Goal: Task Accomplishment & Management: Manage account settings

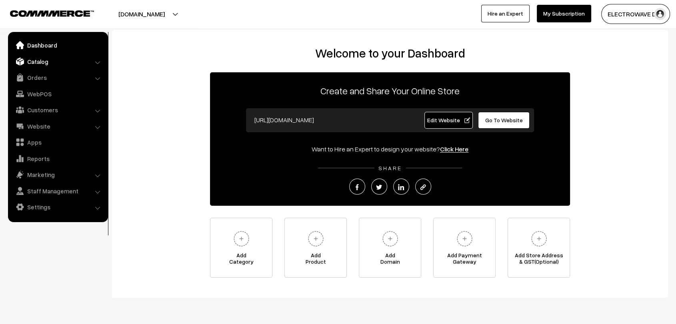
click at [45, 60] on link "Catalog" at bounding box center [57, 61] width 95 height 14
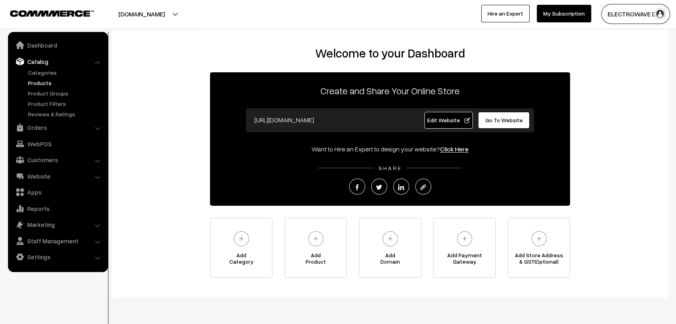
click at [36, 82] on link "Products" at bounding box center [65, 83] width 79 height 8
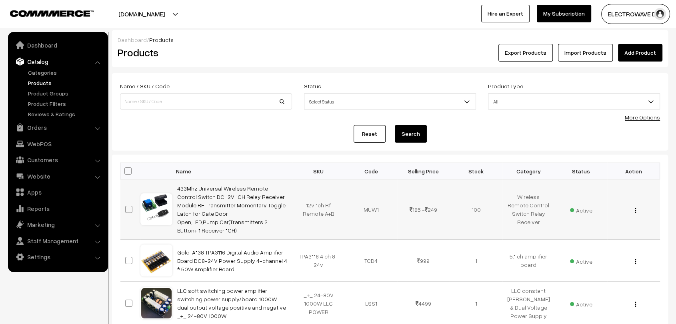
click at [634, 206] on div "View Edit Delete" at bounding box center [633, 210] width 43 height 8
click at [636, 206] on div "View Edit Delete" at bounding box center [633, 210] width 43 height 8
click at [636, 208] on img "button" at bounding box center [635, 210] width 1 height 5
click at [577, 238] on link "Edit" at bounding box center [600, 240] width 68 height 18
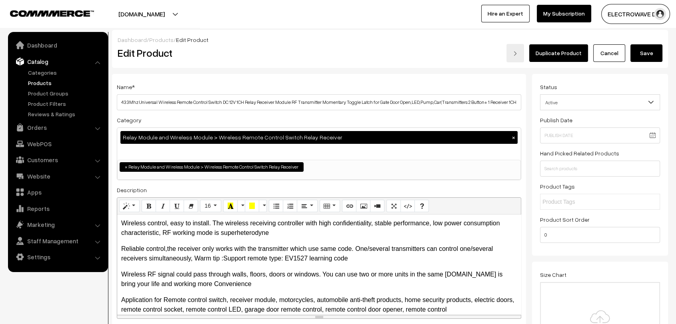
click at [291, 39] on div "Dashboard / Products / Edit Product" at bounding box center [390, 40] width 545 height 8
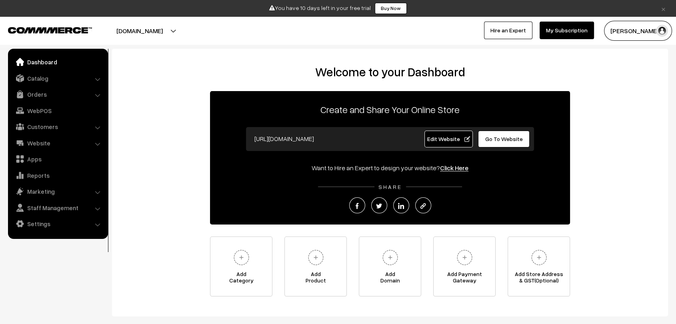
click at [664, 7] on link "×" at bounding box center [663, 9] width 11 height 10
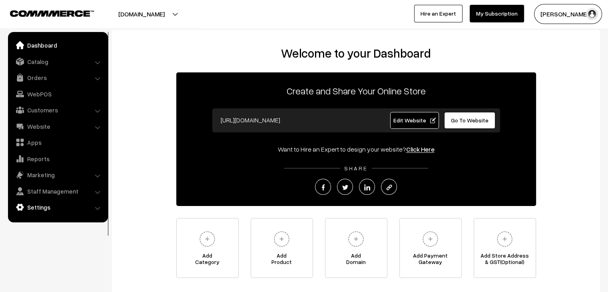
click at [46, 210] on link "Settings" at bounding box center [57, 207] width 95 height 14
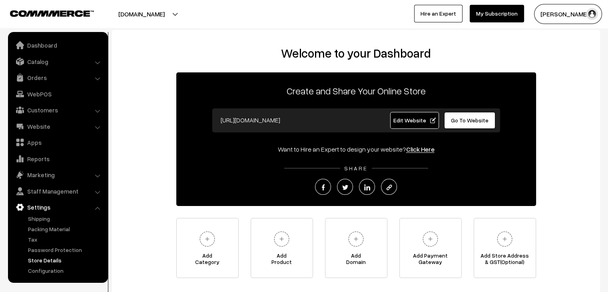
click at [48, 260] on link "Store Details" at bounding box center [65, 260] width 79 height 8
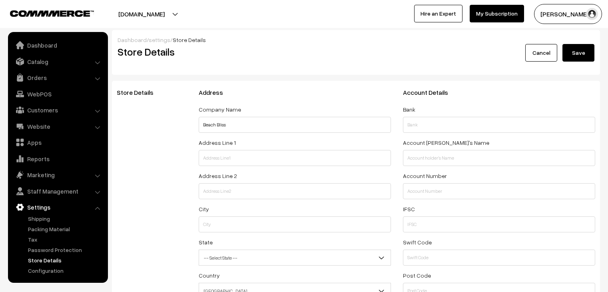
select select "99"
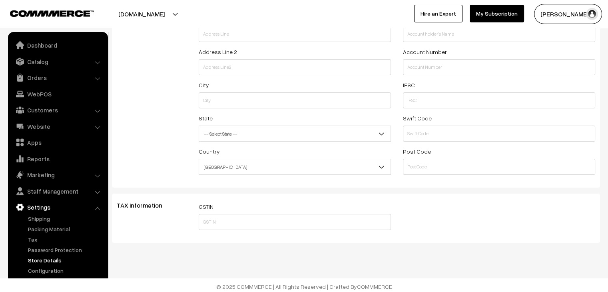
scroll to position [128, 0]
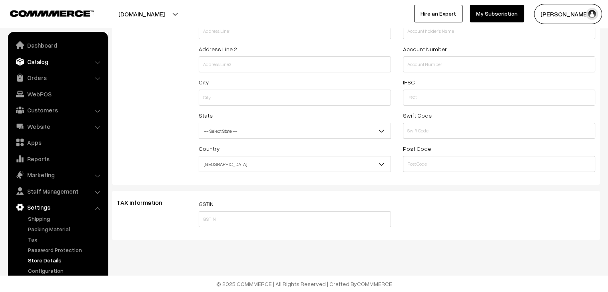
click at [43, 64] on link "Catalog" at bounding box center [57, 61] width 95 height 14
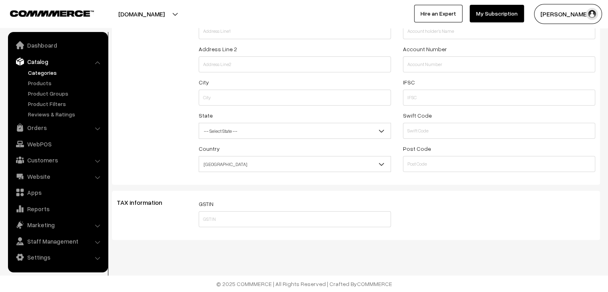
click at [50, 72] on link "Categories" at bounding box center [65, 72] width 79 height 8
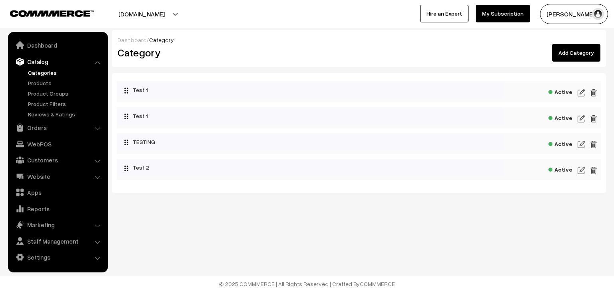
click at [570, 49] on link "Add Category" at bounding box center [576, 53] width 48 height 18
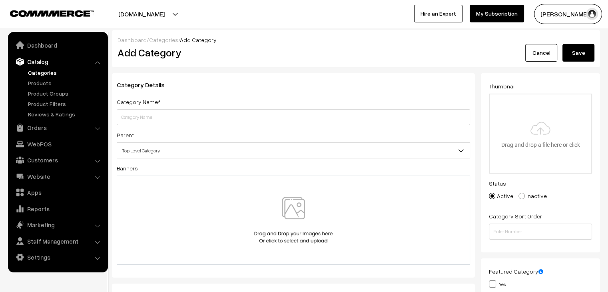
click at [157, 36] on link "Categories" at bounding box center [163, 39] width 29 height 7
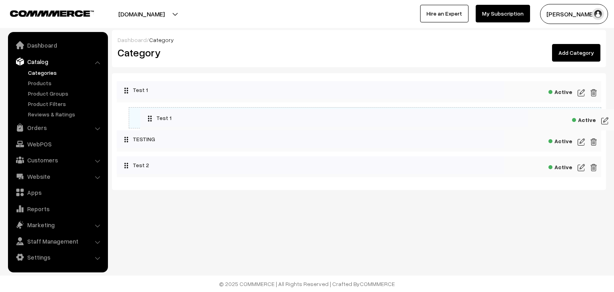
drag, startPoint x: 130, startPoint y: 115, endPoint x: 163, endPoint y: 117, distance: 33.3
drag, startPoint x: 143, startPoint y: 146, endPoint x: 186, endPoint y: 146, distance: 43.2
drag, startPoint x: 140, startPoint y: 172, endPoint x: 208, endPoint y: 167, distance: 68.6
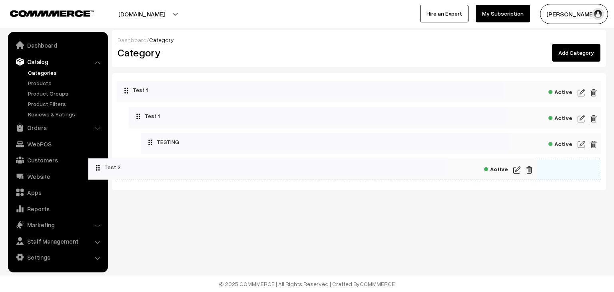
drag, startPoint x: 178, startPoint y: 167, endPoint x: 111, endPoint y: 166, distance: 66.4
drag, startPoint x: 210, startPoint y: 138, endPoint x: 155, endPoint y: 137, distance: 55.2
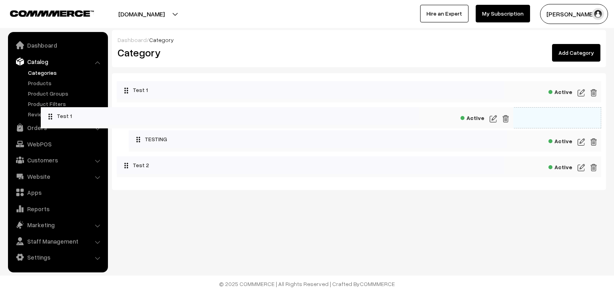
drag, startPoint x: 208, startPoint y: 120, endPoint x: 119, endPoint y: 120, distance: 89.2
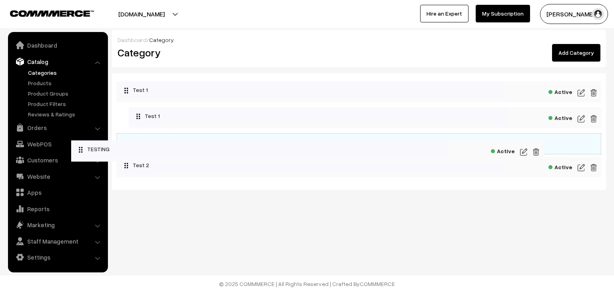
drag, startPoint x: 180, startPoint y: 142, endPoint x: 123, endPoint y: 150, distance: 58.1
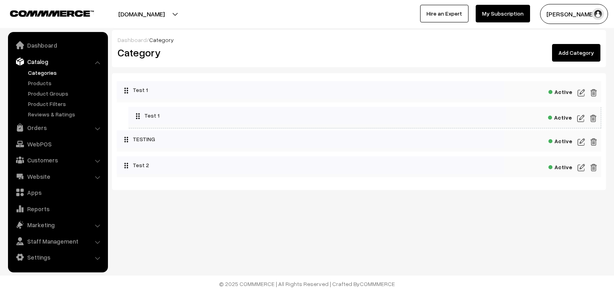
drag, startPoint x: 178, startPoint y: 113, endPoint x: 136, endPoint y: 114, distance: 42.4
drag, startPoint x: 154, startPoint y: 139, endPoint x: 213, endPoint y: 140, distance: 59.6
drag, startPoint x: 188, startPoint y: 136, endPoint x: 188, endPoint y: 100, distance: 36.0
drag, startPoint x: 182, startPoint y: 114, endPoint x: 183, endPoint y: 65, distance: 49.2
click at [42, 83] on link "Products" at bounding box center [65, 83] width 79 height 8
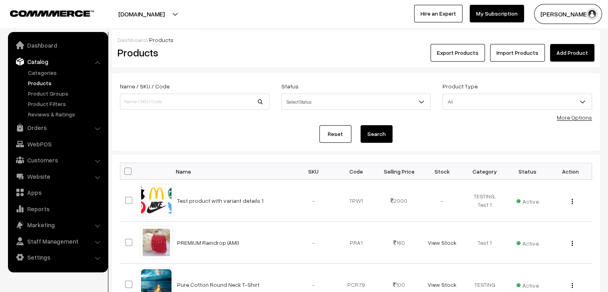
click at [583, 52] on link "Add Product" at bounding box center [572, 53] width 44 height 18
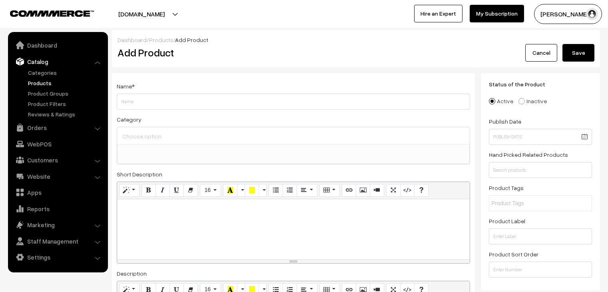
select select
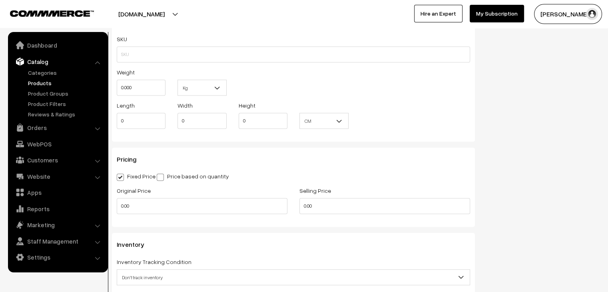
scroll to position [630, 0]
click at [119, 208] on input "0.00" at bounding box center [202, 206] width 171 height 16
type input "100"
type input "90"
click at [163, 175] on span at bounding box center [160, 177] width 7 height 7
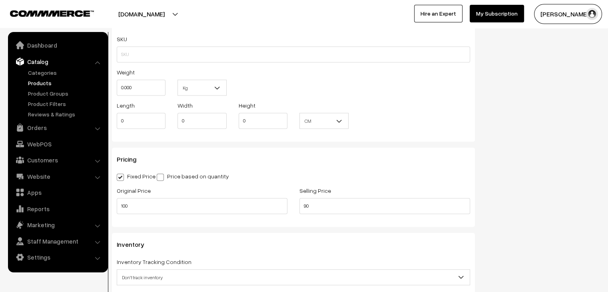
click at [162, 175] on input "Price based on quantity" at bounding box center [159, 175] width 5 height 5
radio input "true"
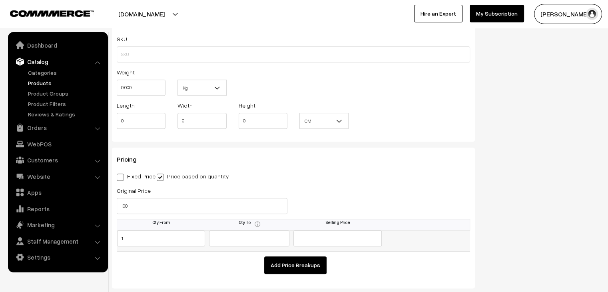
type input "1"
type input "5"
click at [334, 239] on input "text" at bounding box center [338, 238] width 88 height 16
type input "90"
click at [315, 256] on button "Add Price Breakups" at bounding box center [295, 265] width 62 height 18
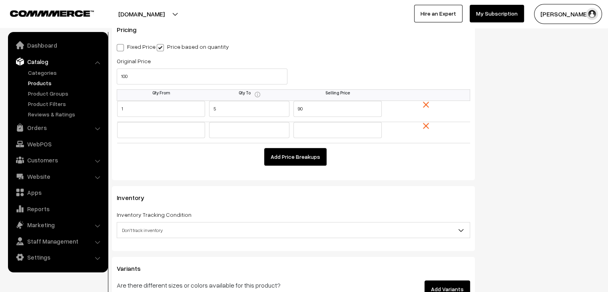
scroll to position [766, 0]
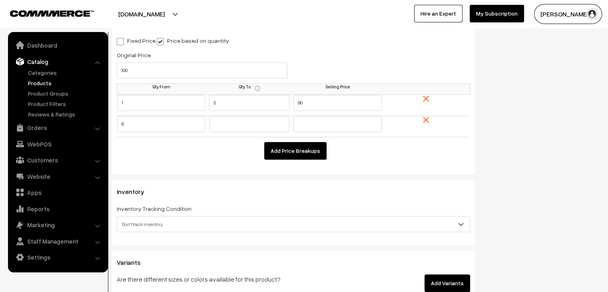
type input "6"
type input "10"
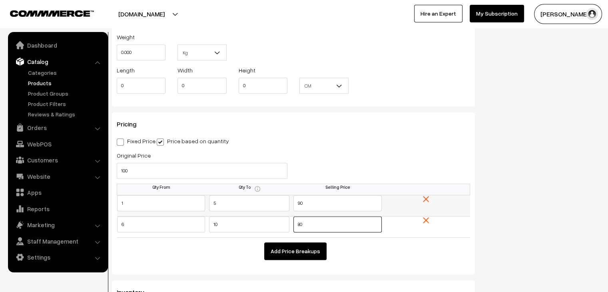
scroll to position [664, 0]
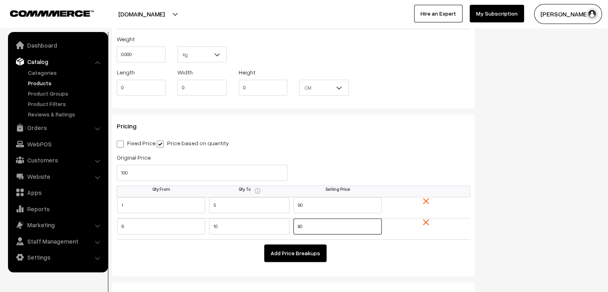
type input "80"
click at [121, 144] on span at bounding box center [120, 143] width 7 height 7
click at [121, 144] on input "Fixed Price" at bounding box center [119, 142] width 5 height 5
radio input "true"
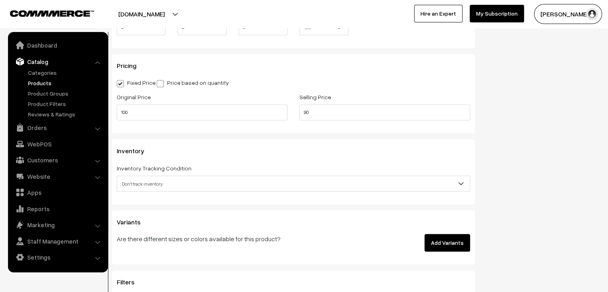
scroll to position [758, 0]
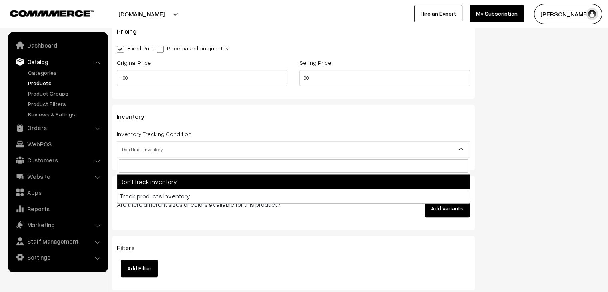
click at [163, 151] on span "Don't track inventory" at bounding box center [293, 149] width 353 height 14
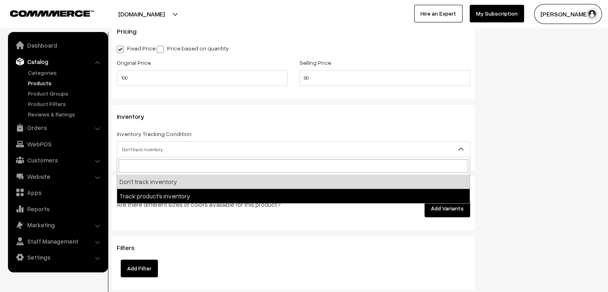
select select "2"
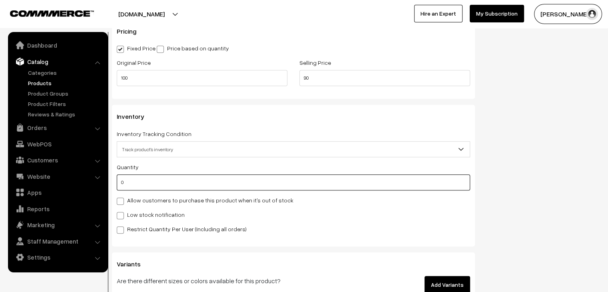
click at [163, 187] on input "0" at bounding box center [294, 182] width 354 height 16
click at [149, 183] on input "30" at bounding box center [294, 182] width 354 height 16
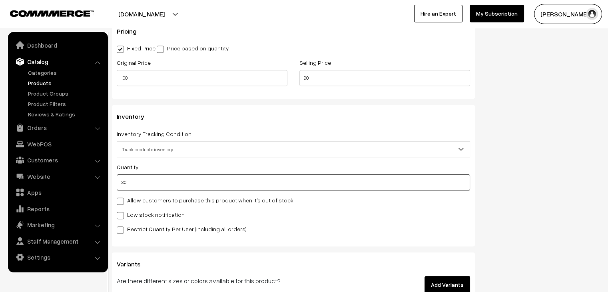
click at [149, 183] on input "30" at bounding box center [294, 182] width 354 height 16
type input "30"
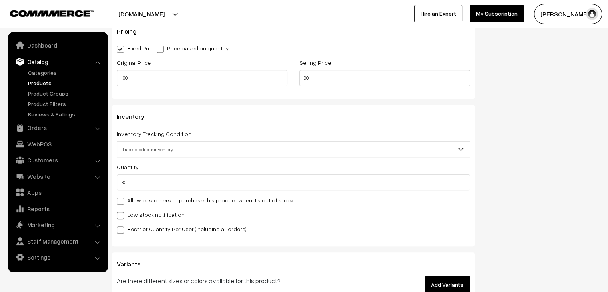
click at [123, 199] on span at bounding box center [120, 201] width 7 height 7
click at [122, 199] on input "Allow customers to purchase this product when it's out of stock" at bounding box center [119, 199] width 5 height 5
checkbox input "true"
click at [120, 218] on span at bounding box center [120, 215] width 7 height 7
click at [120, 217] on input "Low stock notification" at bounding box center [119, 214] width 5 height 5
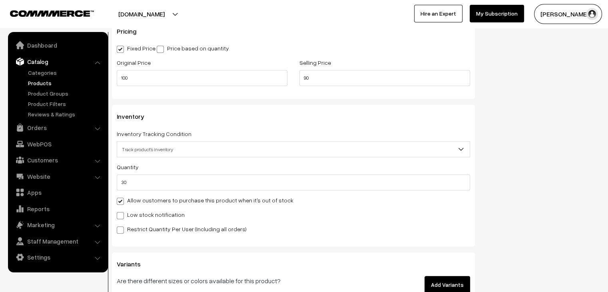
checkbox input "true"
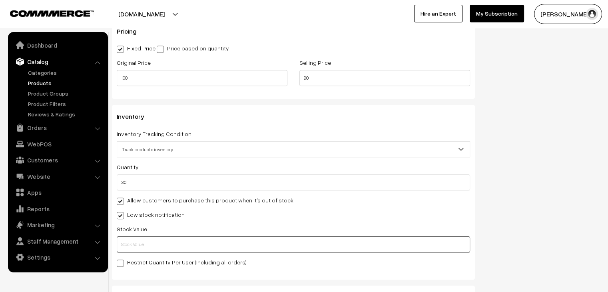
click at [159, 242] on input "text" at bounding box center [294, 244] width 354 height 16
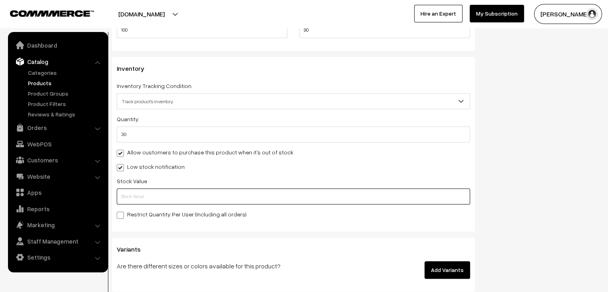
scroll to position [806, 0]
click at [118, 216] on span at bounding box center [120, 215] width 7 height 7
click at [118, 216] on input "Restrict Quantity Per User (Including all orders)" at bounding box center [119, 213] width 5 height 5
checkbox input "true"
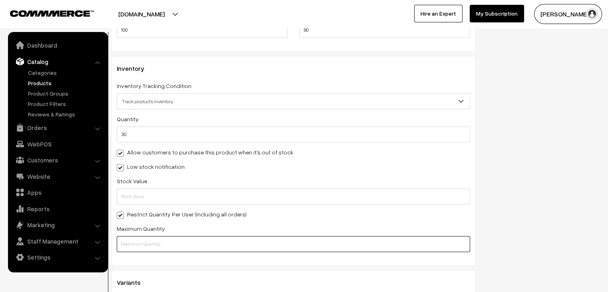
click at [150, 239] on input "text" at bounding box center [294, 244] width 354 height 16
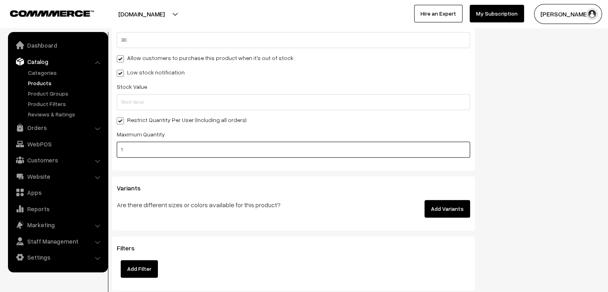
scroll to position [902, 0]
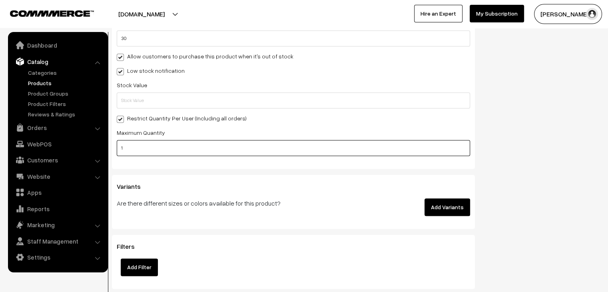
type input "1"
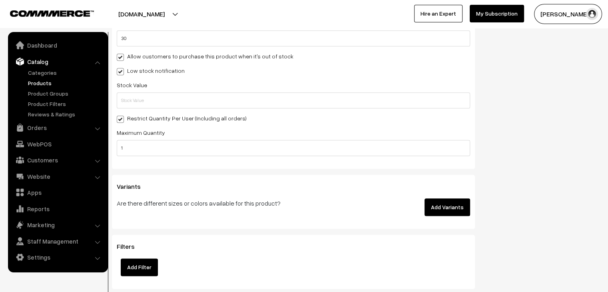
click at [450, 211] on button "Add Variants" at bounding box center [448, 207] width 46 height 18
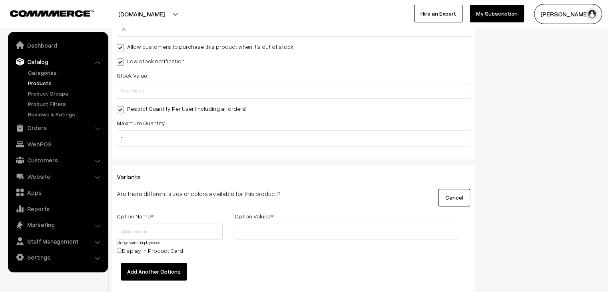
scroll to position [912, 0]
click at [158, 233] on input "text" at bounding box center [170, 232] width 106 height 16
type input "Colour"
click at [300, 232] on input "text" at bounding box center [272, 232] width 70 height 8
type input "Red"
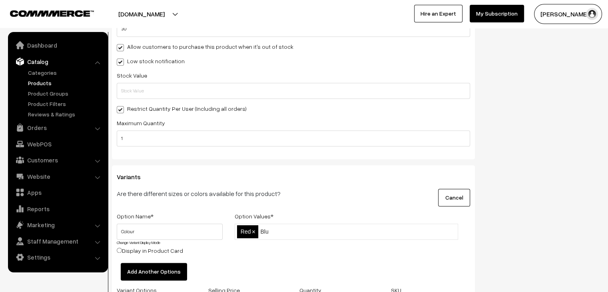
type input "Blue"
type input "Yellow"
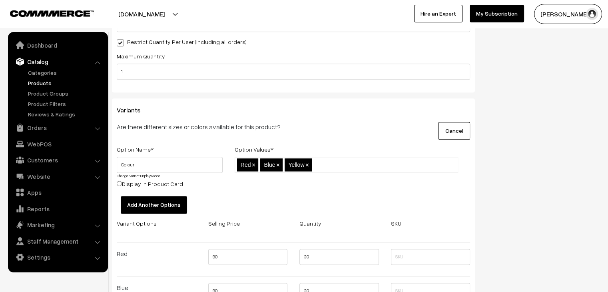
scroll to position [987, 0]
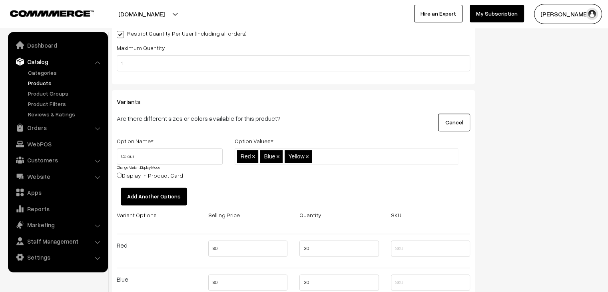
click at [163, 195] on button "Add Another Options" at bounding box center [154, 197] width 66 height 18
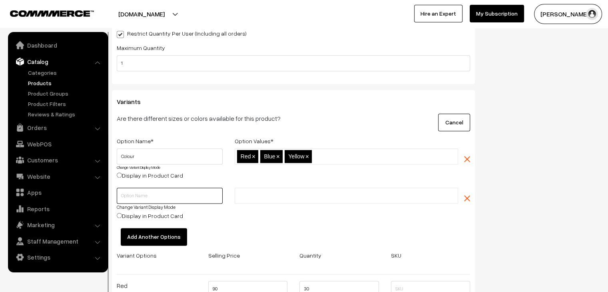
click at [154, 194] on input "text" at bounding box center [170, 196] width 106 height 16
click at [149, 236] on button "Add Another Options" at bounding box center [154, 237] width 66 height 18
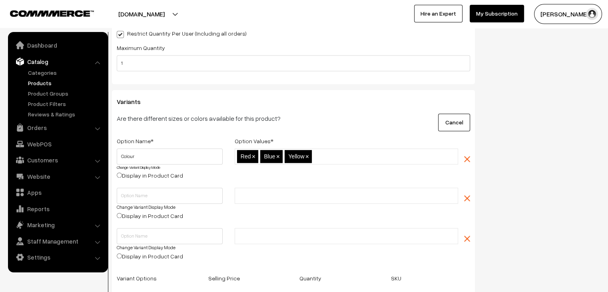
click at [345, 154] on input "text" at bounding box center [349, 156] width 70 height 8
type input "a"
type input "b"
type input "c"
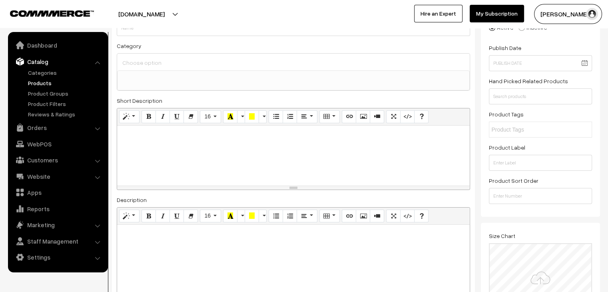
scroll to position [0, 0]
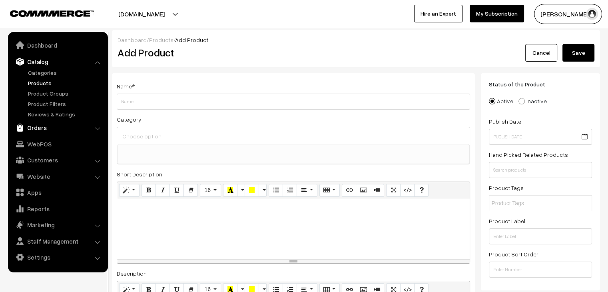
click at [52, 124] on link "Orders" at bounding box center [57, 127] width 95 height 14
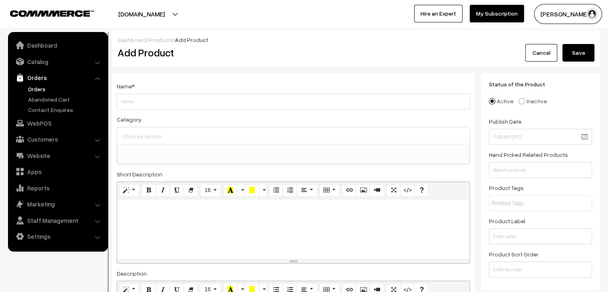
click at [34, 86] on link "Orders" at bounding box center [65, 89] width 79 height 8
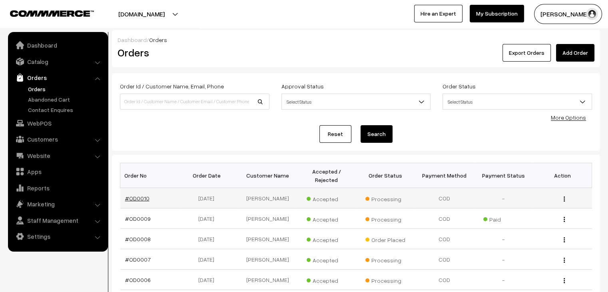
click at [134, 195] on link "#OD0010" at bounding box center [137, 198] width 24 height 7
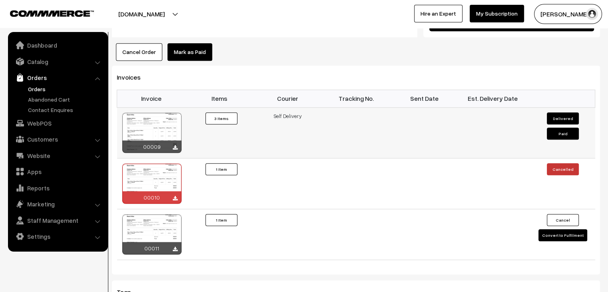
scroll to position [654, 0]
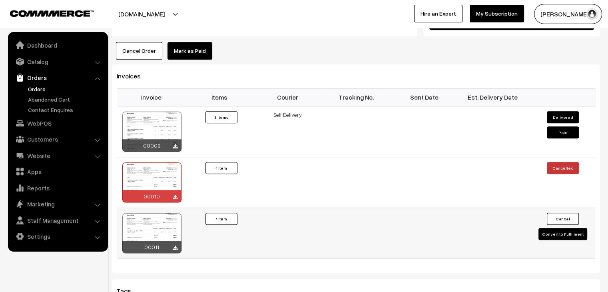
click at [562, 228] on button "Convert to Fulfilment" at bounding box center [563, 234] width 49 height 12
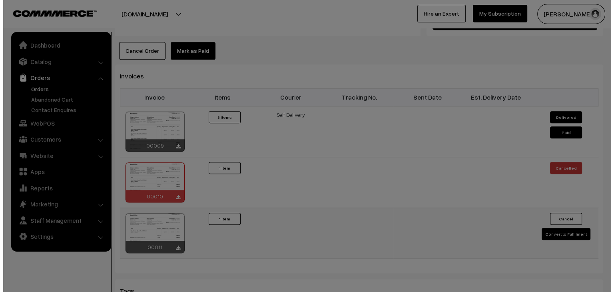
scroll to position [657, 0]
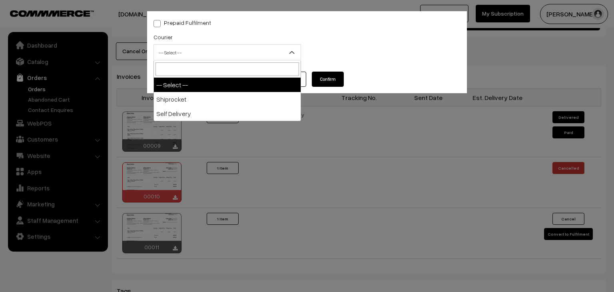
click at [238, 49] on span "-- Select --" at bounding box center [227, 53] width 147 height 14
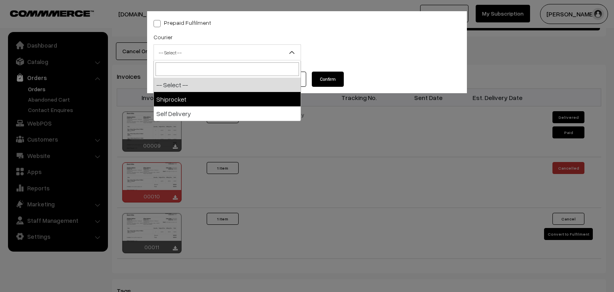
select select "1"
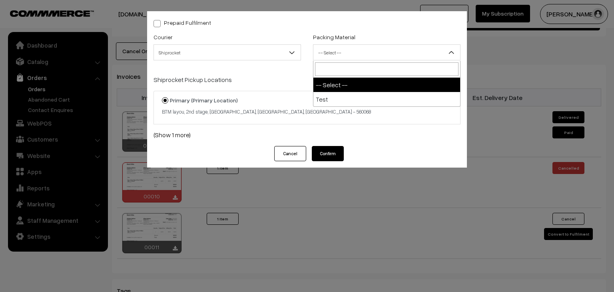
click at [384, 53] on span "-- Select --" at bounding box center [387, 53] width 147 height 14
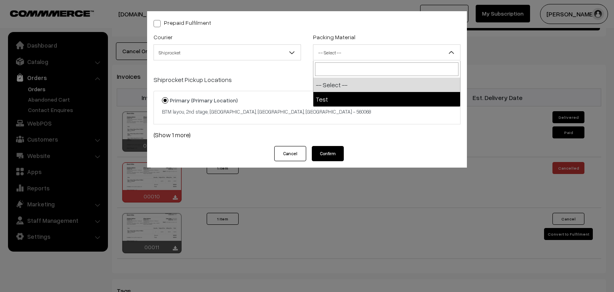
select select "1"
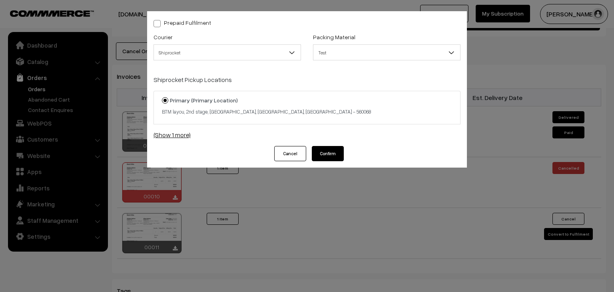
click at [170, 134] on link "(Show 1 more)" at bounding box center [307, 135] width 307 height 10
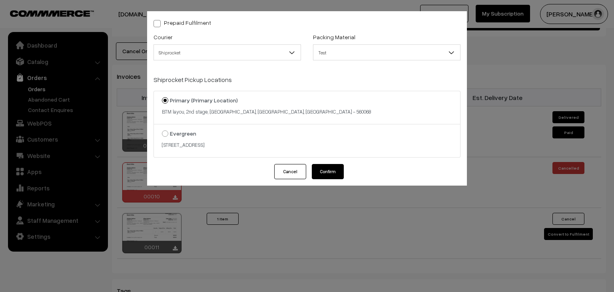
click at [296, 170] on button "Cancel" at bounding box center [290, 171] width 32 height 15
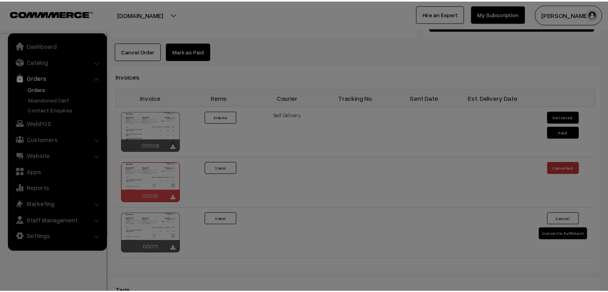
scroll to position [654, 0]
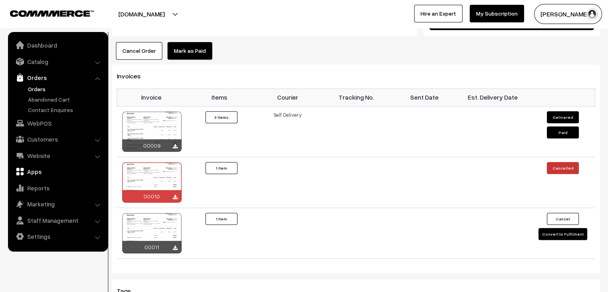
click at [29, 174] on link "Apps" at bounding box center [57, 171] width 95 height 14
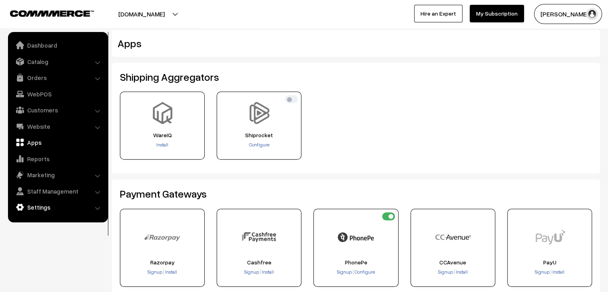
click at [43, 210] on link "Settings" at bounding box center [57, 207] width 95 height 14
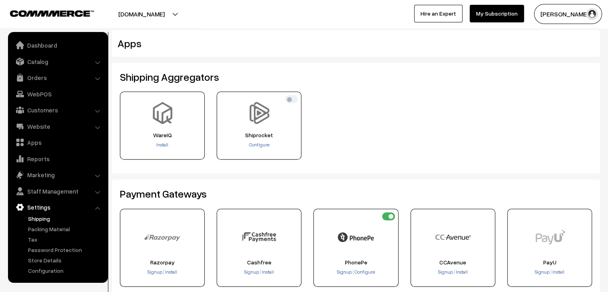
click at [44, 222] on link "Shipping" at bounding box center [65, 218] width 79 height 8
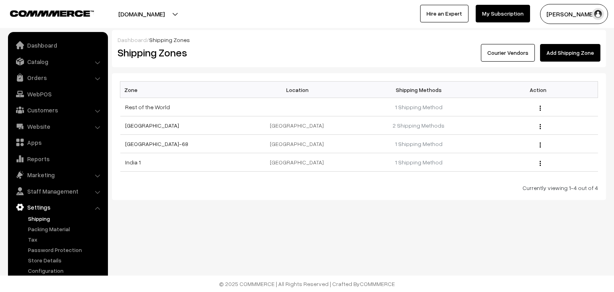
click at [504, 53] on link "Courier Vendors" at bounding box center [508, 53] width 54 height 18
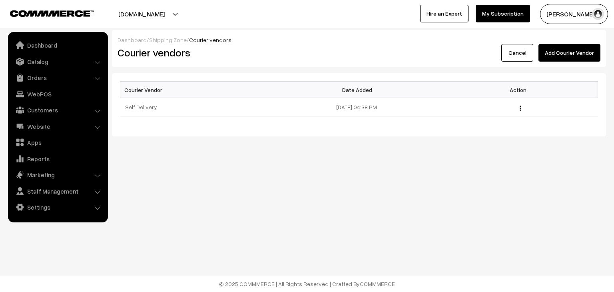
click at [573, 50] on button "Add Courier Vendor" at bounding box center [570, 53] width 62 height 18
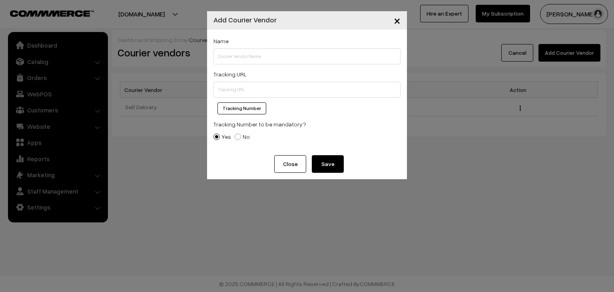
click at [294, 160] on button "Close" at bounding box center [290, 164] width 32 height 18
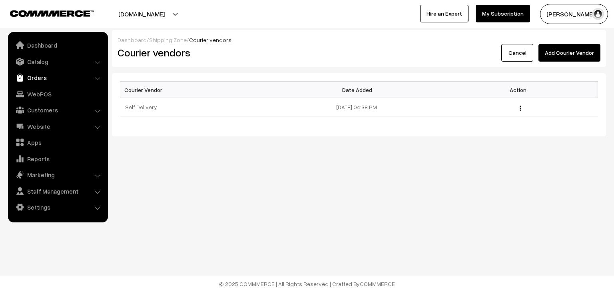
click at [40, 81] on link "Orders" at bounding box center [57, 77] width 95 height 14
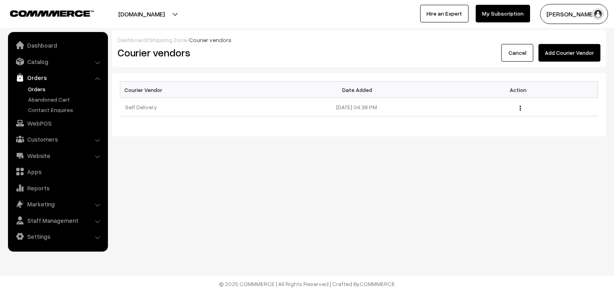
click at [35, 91] on link "Orders" at bounding box center [65, 89] width 79 height 8
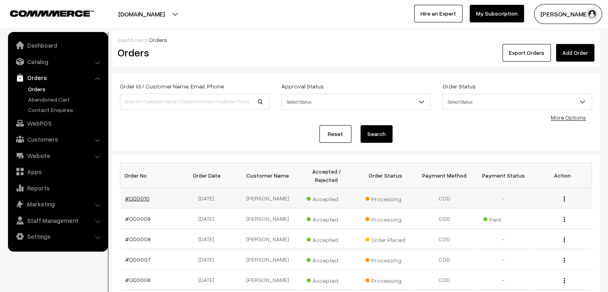
click at [135, 195] on link "#OD0010" at bounding box center [137, 198] width 24 height 7
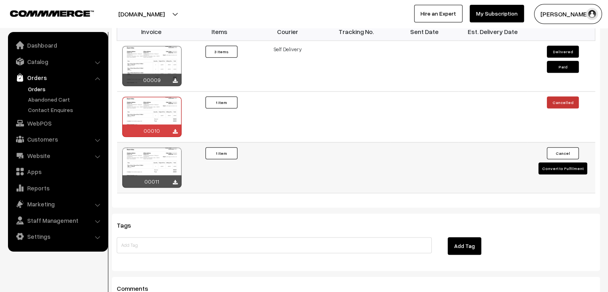
scroll to position [720, 0]
click at [573, 162] on button "Convert to Fulfilment" at bounding box center [563, 168] width 49 height 12
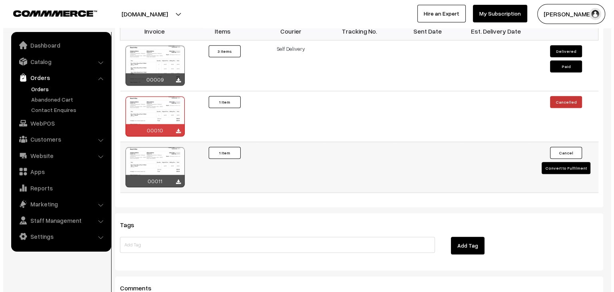
scroll to position [723, 0]
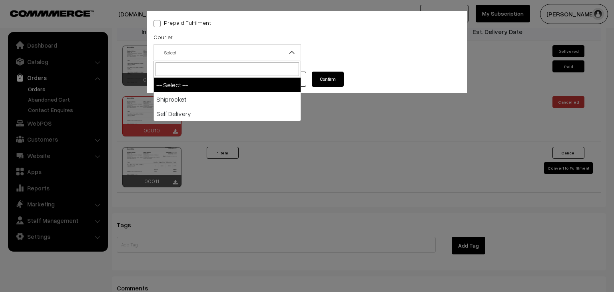
click at [182, 47] on span "-- Select --" at bounding box center [227, 53] width 147 height 14
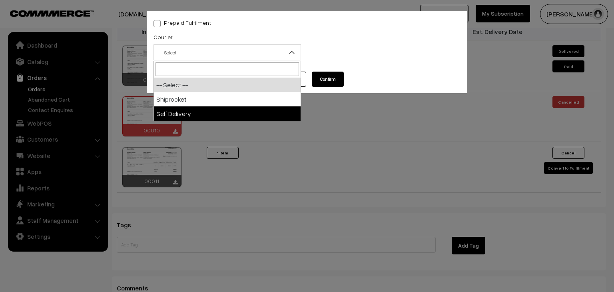
select select "2"
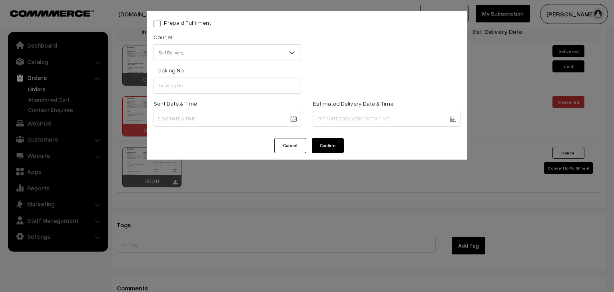
click at [293, 137] on div "Prepaid Fulfilment Courier -- Select -- Shiprocket Self Delivery Self Delivery …" at bounding box center [307, 74] width 320 height 127
click at [292, 141] on button "Cancel" at bounding box center [290, 145] width 32 height 15
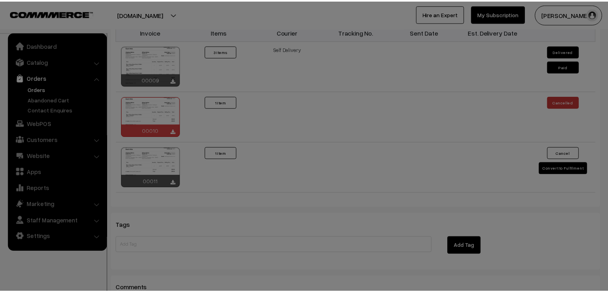
scroll to position [720, 0]
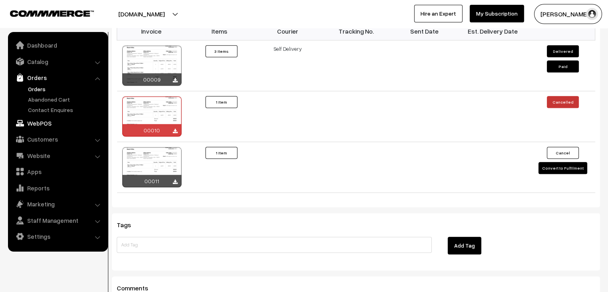
click at [39, 122] on link "WebPOS" at bounding box center [57, 123] width 95 height 14
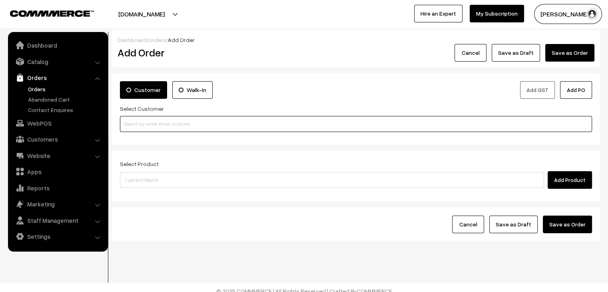
click at [240, 124] on input at bounding box center [356, 124] width 472 height 16
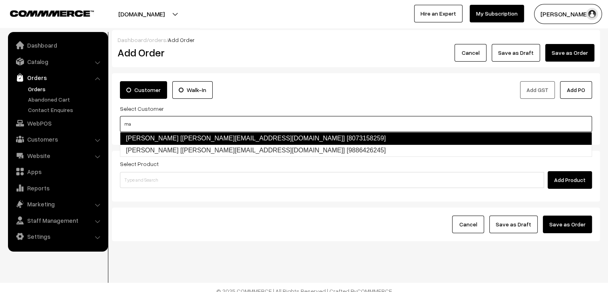
click at [231, 135] on link "[PERSON_NAME] [[PERSON_NAME][EMAIL_ADDRESS][DOMAIN_NAME]] [8073158259]" at bounding box center [356, 138] width 472 height 13
type input "ma"
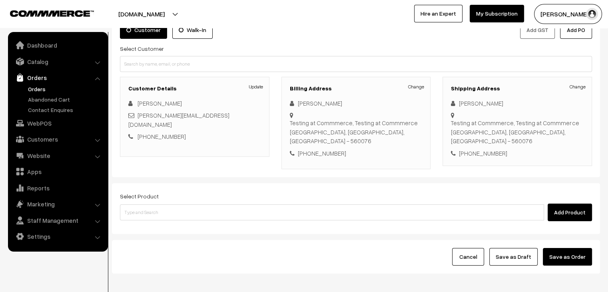
scroll to position [87, 0]
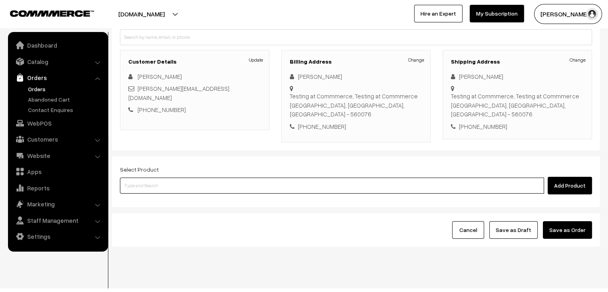
click at [313, 178] on input at bounding box center [332, 186] width 424 height 16
type input "t"
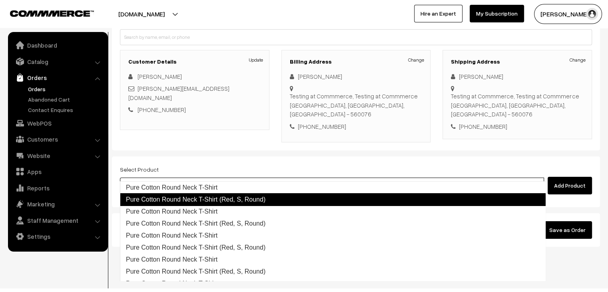
click at [258, 197] on link "Pure Cotton Round Neck T-Shirt (Red, S, Round)" at bounding box center [333, 199] width 426 height 13
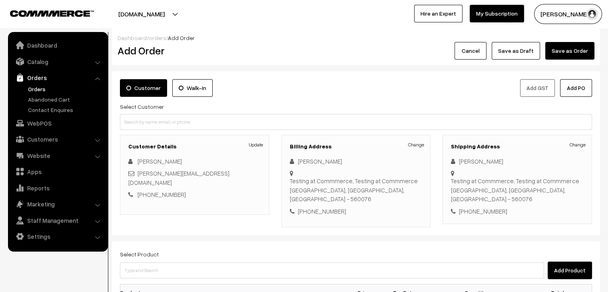
scroll to position [0, 0]
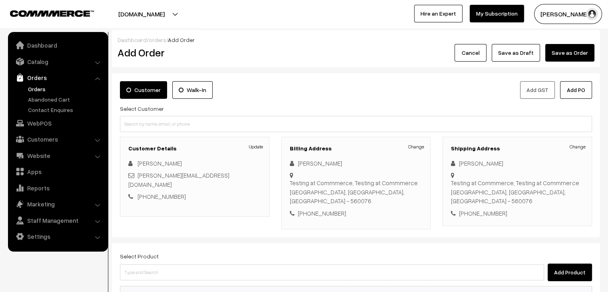
click at [189, 96] on label "Walk-In" at bounding box center [192, 90] width 40 height 18
click at [0, 0] on input "Walk-In" at bounding box center [0, 0] width 0 height 0
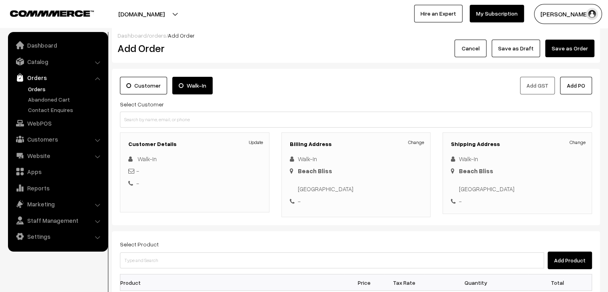
scroll to position [4, 0]
click at [40, 142] on link "Customers" at bounding box center [57, 139] width 95 height 14
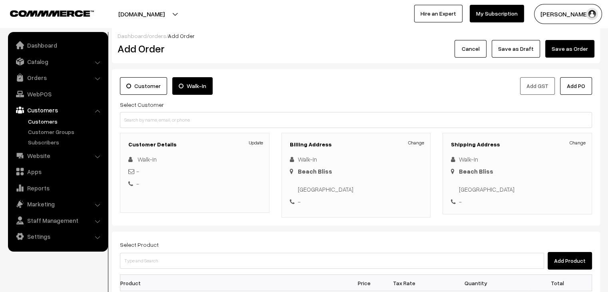
click at [47, 123] on link "Customers" at bounding box center [65, 121] width 79 height 8
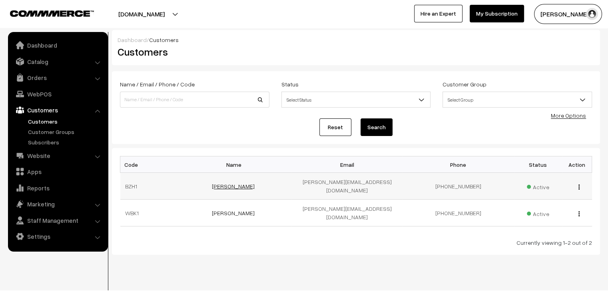
click at [238, 183] on link "[PERSON_NAME]" at bounding box center [233, 186] width 43 height 7
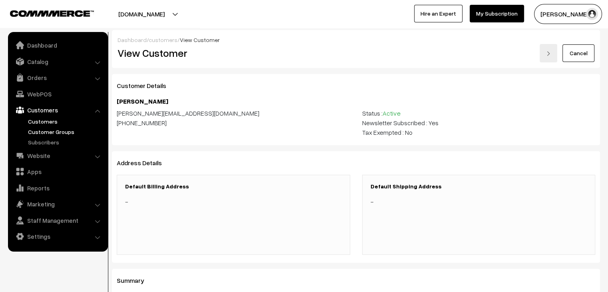
click at [38, 132] on link "Customer Groups" at bounding box center [65, 132] width 79 height 8
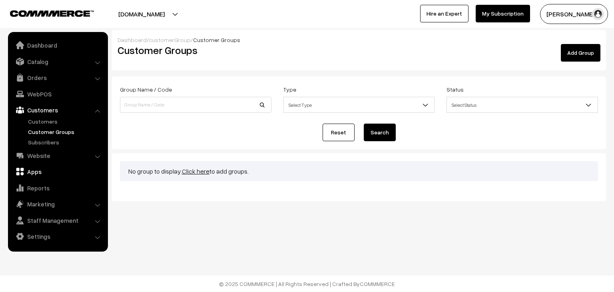
click at [51, 170] on link "Apps" at bounding box center [57, 171] width 95 height 14
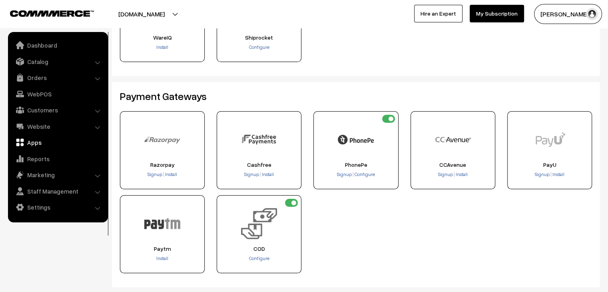
scroll to position [98, 0]
click at [172, 174] on span "Install" at bounding box center [171, 174] width 12 height 6
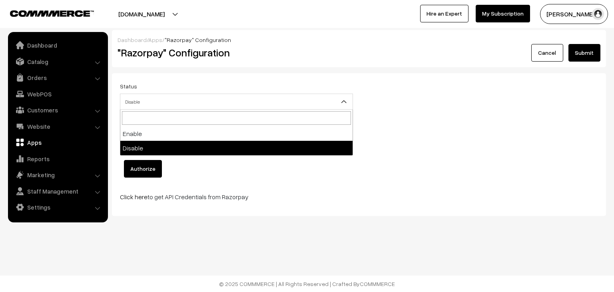
click at [194, 99] on span "Disable" at bounding box center [236, 102] width 232 height 14
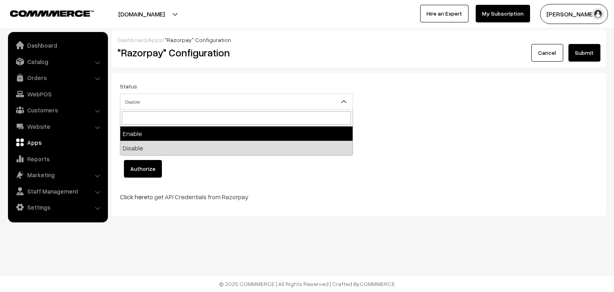
select select "1"
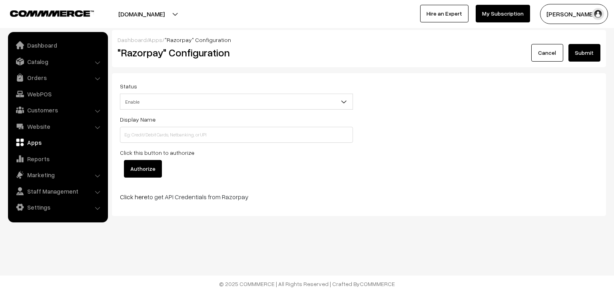
click at [156, 42] on link "Apps" at bounding box center [155, 39] width 14 height 7
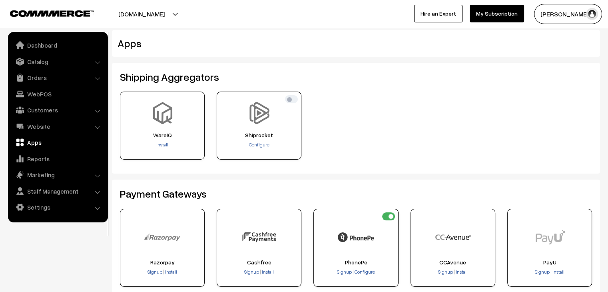
scroll to position [2, 0]
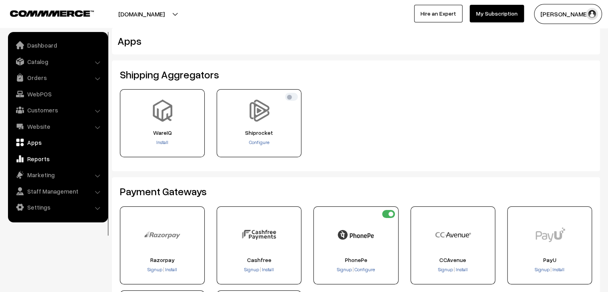
click at [41, 163] on link "Reports" at bounding box center [57, 159] width 95 height 14
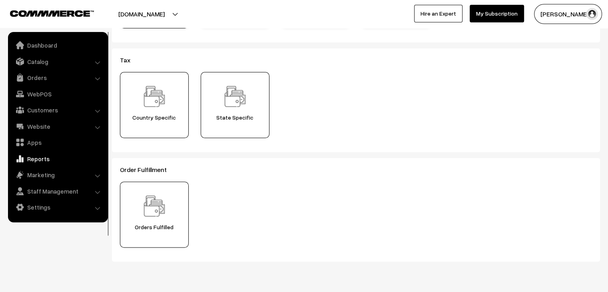
scroll to position [248, 0]
click at [44, 126] on link "Website" at bounding box center [57, 126] width 95 height 14
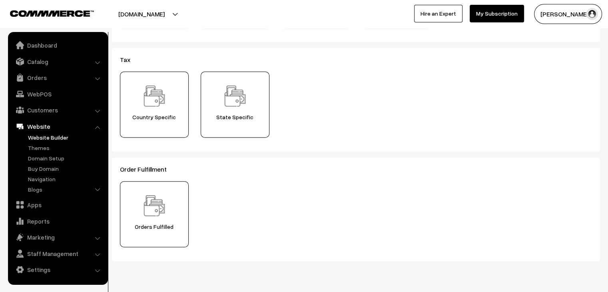
click at [42, 138] on link "Website Builder" at bounding box center [65, 137] width 79 height 8
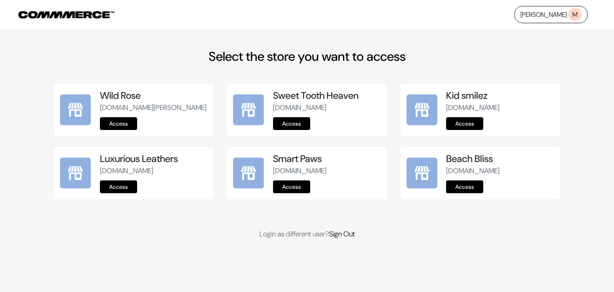
click at [473, 193] on link "Access" at bounding box center [464, 186] width 37 height 13
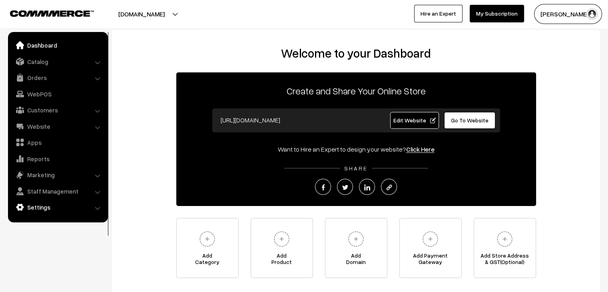
click at [35, 207] on link "Settings" at bounding box center [57, 207] width 95 height 14
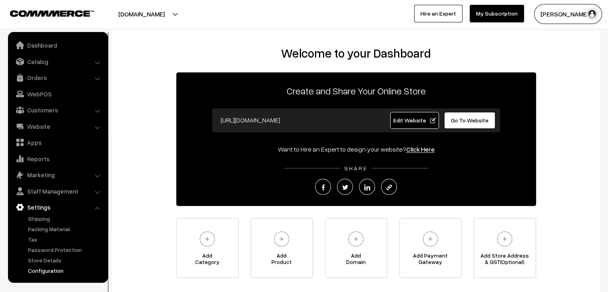
click at [50, 271] on link "Configuration" at bounding box center [65, 270] width 79 height 8
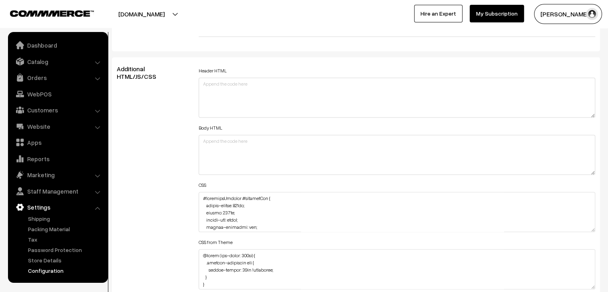
scroll to position [873, 0]
